Goal: Check status: Check status

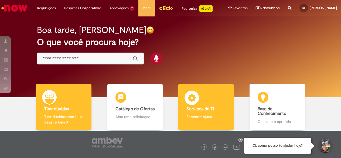
click at [211, 108] on div "Serviços de TI Serviços de TI Encontre ajuda" at bounding box center [205, 107] width 55 height 47
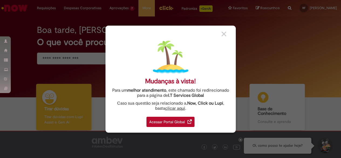
click at [169, 122] on div "Acessar Portal Global" at bounding box center [170, 122] width 48 height 10
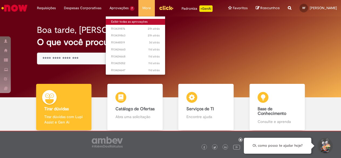
click at [121, 23] on link "Exibir todas as aprovações" at bounding box center [135, 22] width 59 height 6
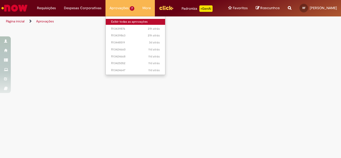
click at [121, 23] on link "Exibir todas as aprovações" at bounding box center [135, 22] width 59 height 6
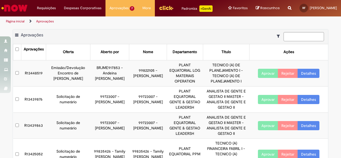
click at [304, 104] on link "Detalhes" at bounding box center [309, 99] width 22 height 9
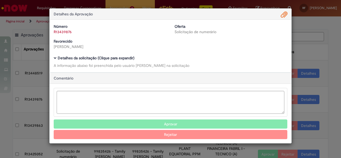
click at [325, 28] on div "Detalhes da Aprovação Número R13439876 Oferta Solicitação de numerário Favoreci…" at bounding box center [170, 79] width 341 height 158
